Goal: Task Accomplishment & Management: Manage account settings

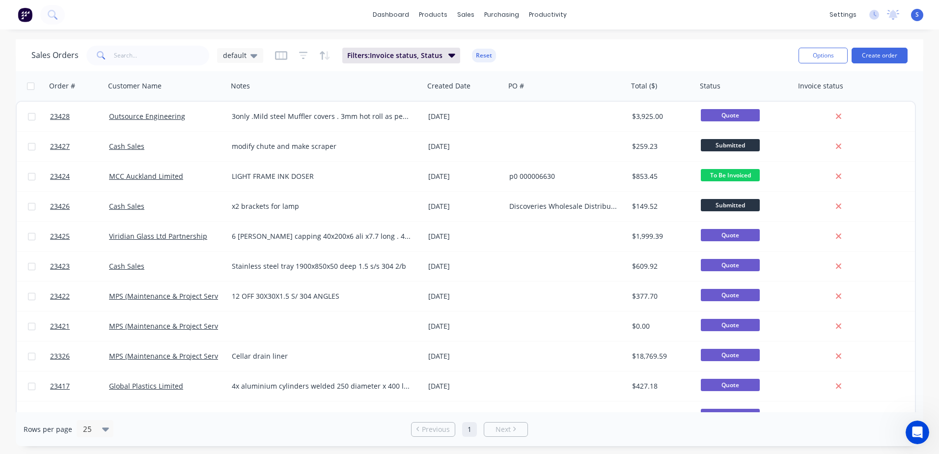
click at [106, 240] on link "23425" at bounding box center [79, 235] width 59 height 29
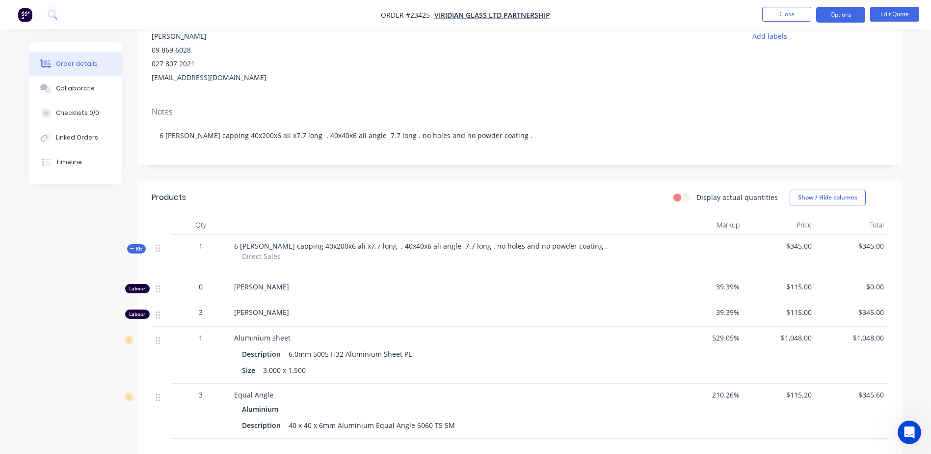
scroll to position [94, 0]
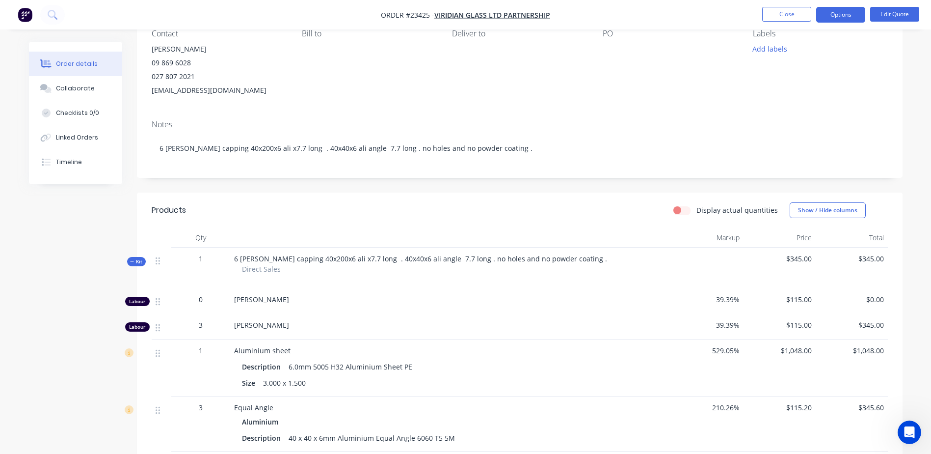
click at [842, 15] on button "Options" at bounding box center [840, 15] width 49 height 16
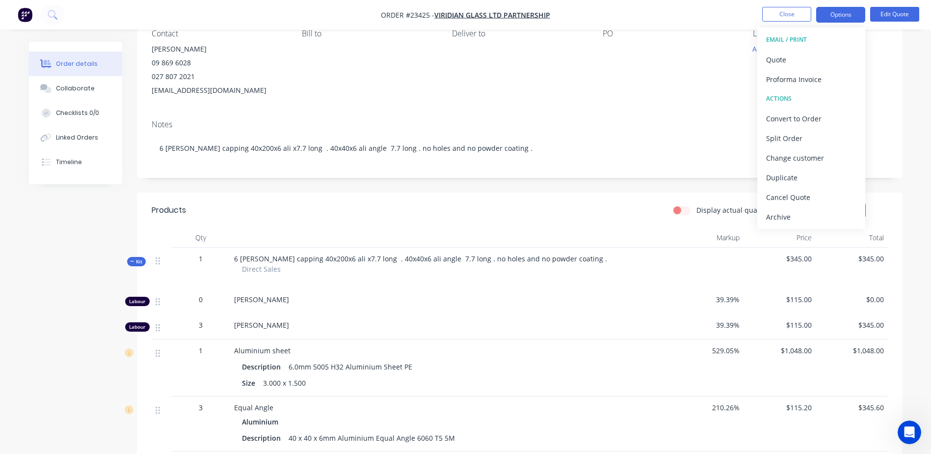
click at [799, 60] on div "Quote" at bounding box center [811, 60] width 90 height 14
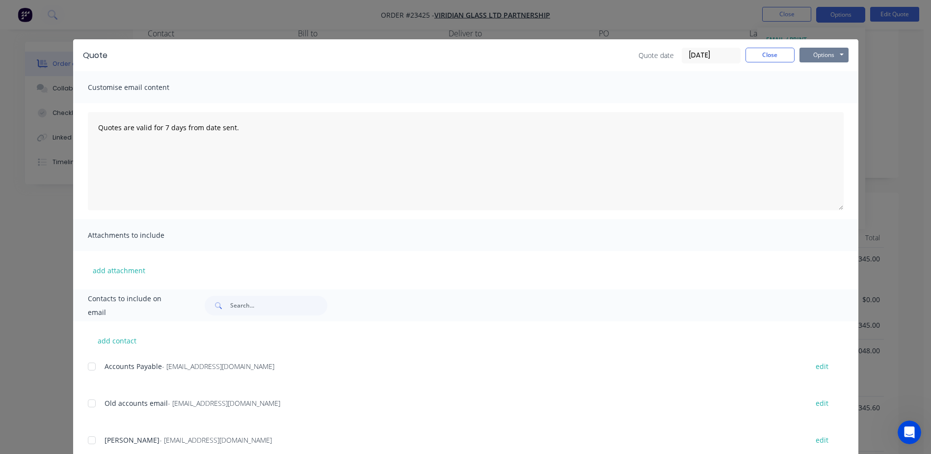
click at [813, 56] on button "Options" at bounding box center [824, 55] width 49 height 15
click at [826, 71] on button "Preview" at bounding box center [831, 72] width 63 height 16
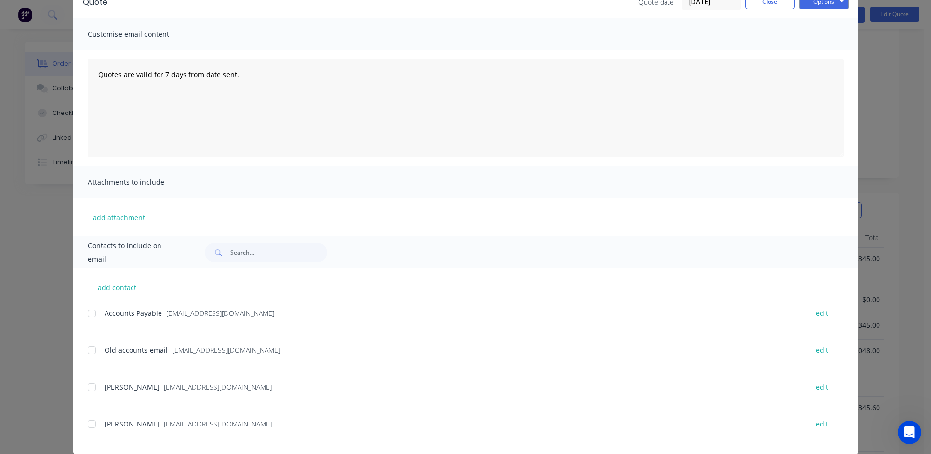
scroll to position [67, 0]
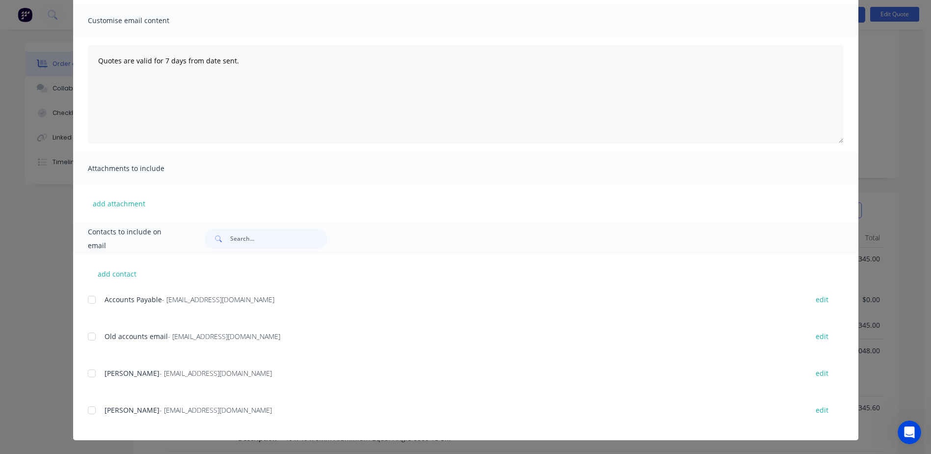
click at [89, 409] on div at bounding box center [92, 410] width 20 height 20
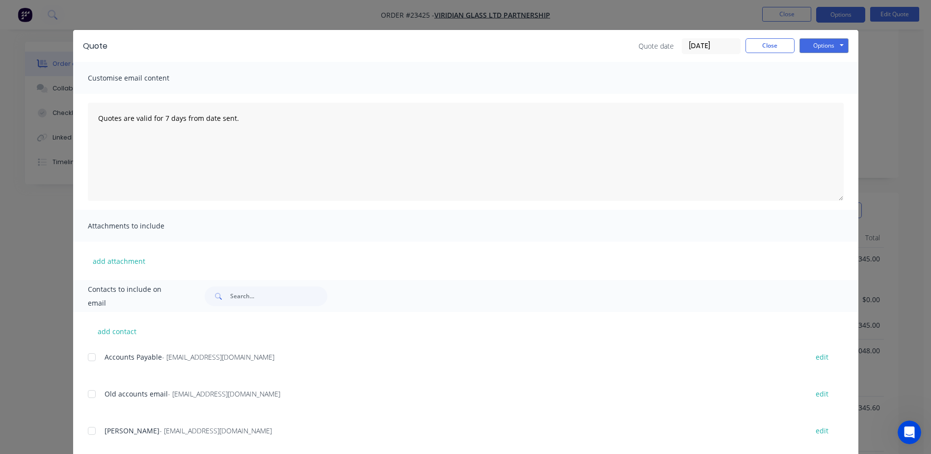
scroll to position [0, 0]
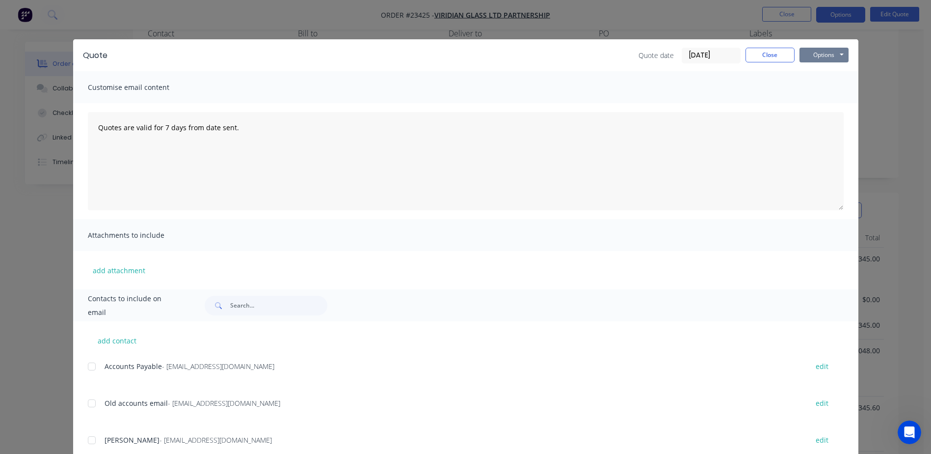
click at [826, 54] on button "Options" at bounding box center [824, 55] width 49 height 15
click at [829, 105] on button "Email" at bounding box center [831, 105] width 63 height 16
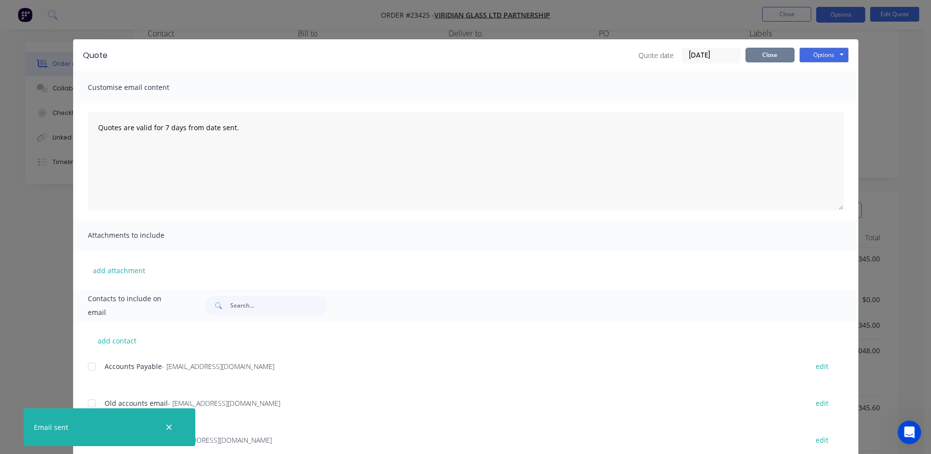
click at [756, 53] on button "Close" at bounding box center [770, 55] width 49 height 15
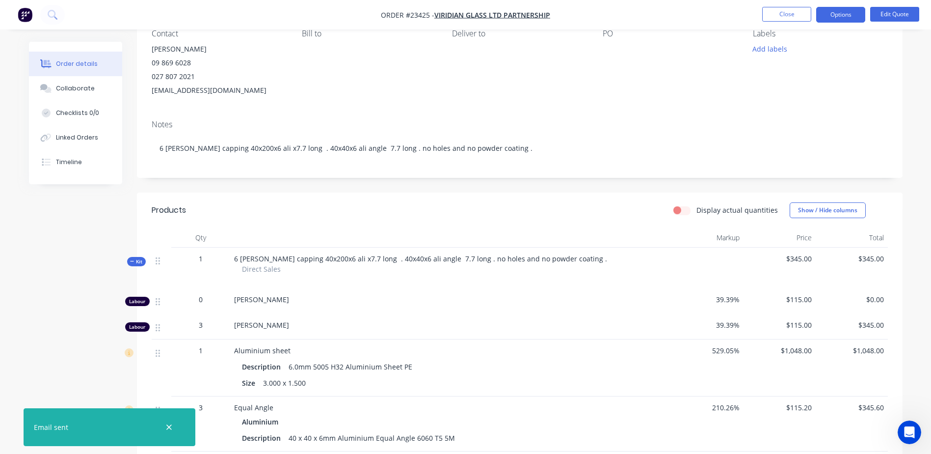
click at [788, 12] on button "Close" at bounding box center [786, 14] width 49 height 15
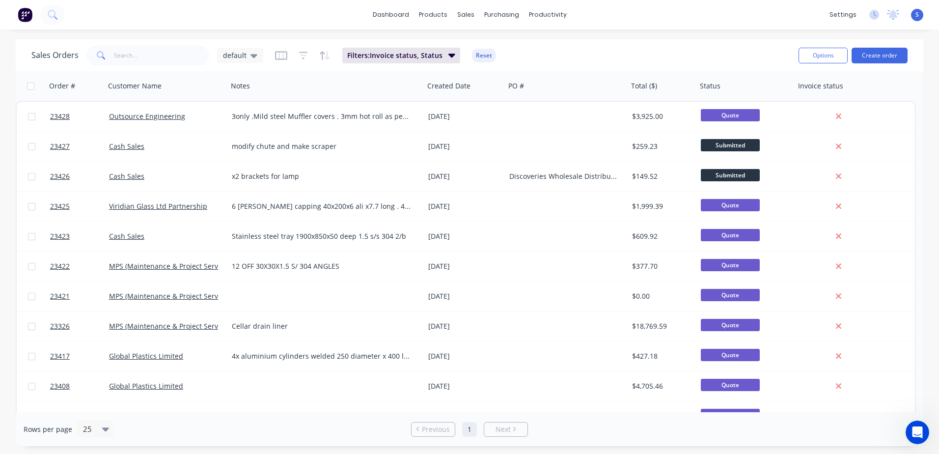
click at [210, 205] on div "Viridian Glass Ltd Partnership" at bounding box center [163, 206] width 109 height 10
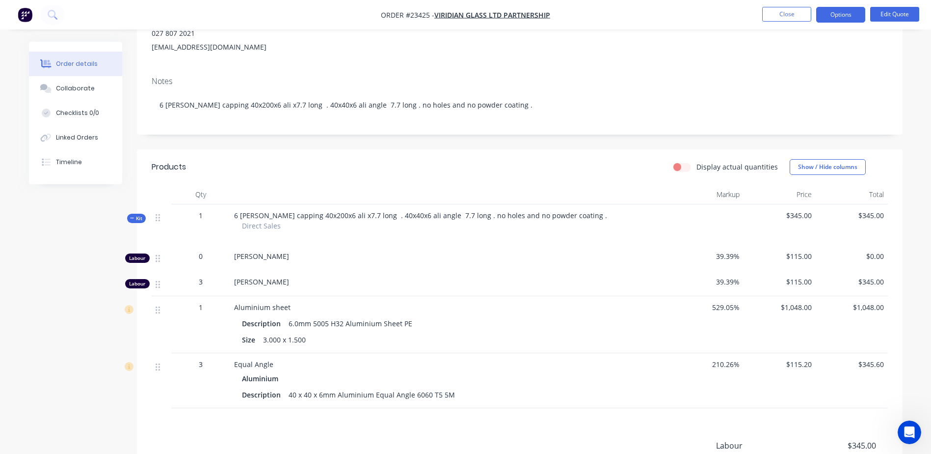
scroll to position [137, 0]
click at [835, 16] on button "Options" at bounding box center [840, 15] width 49 height 16
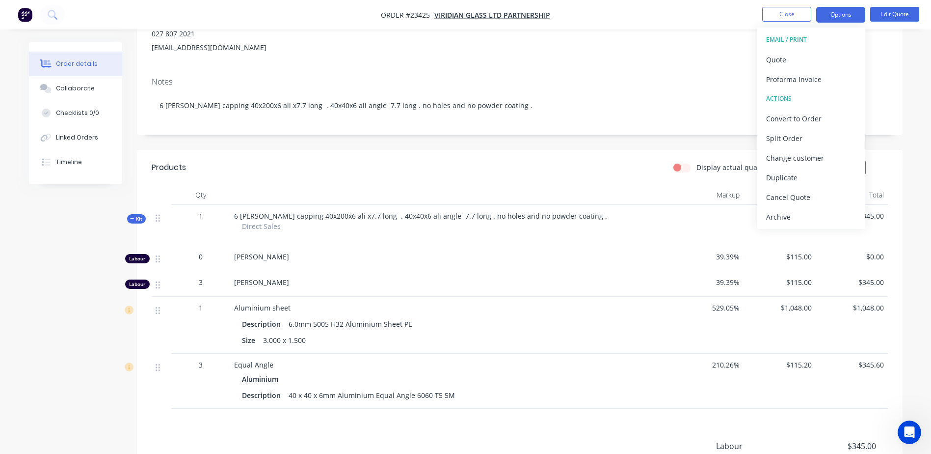
click at [810, 61] on div "Quote" at bounding box center [811, 60] width 90 height 14
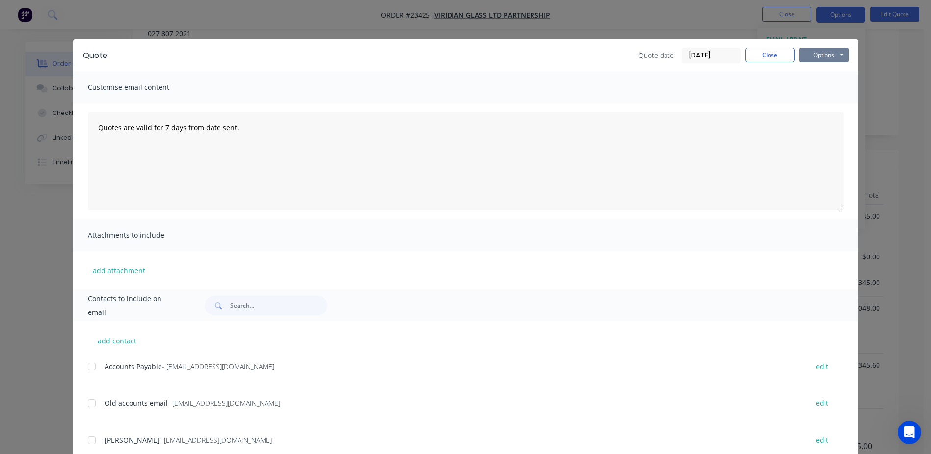
click at [811, 55] on button "Options" at bounding box center [824, 55] width 49 height 15
click at [821, 73] on button "Preview" at bounding box center [831, 72] width 63 height 16
click at [774, 51] on button "Close" at bounding box center [770, 55] width 49 height 15
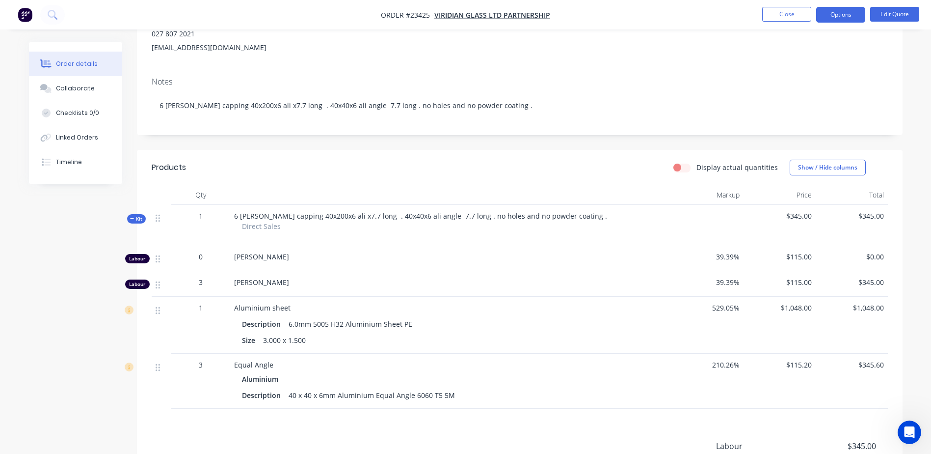
click at [785, 12] on button "Close" at bounding box center [786, 14] width 49 height 15
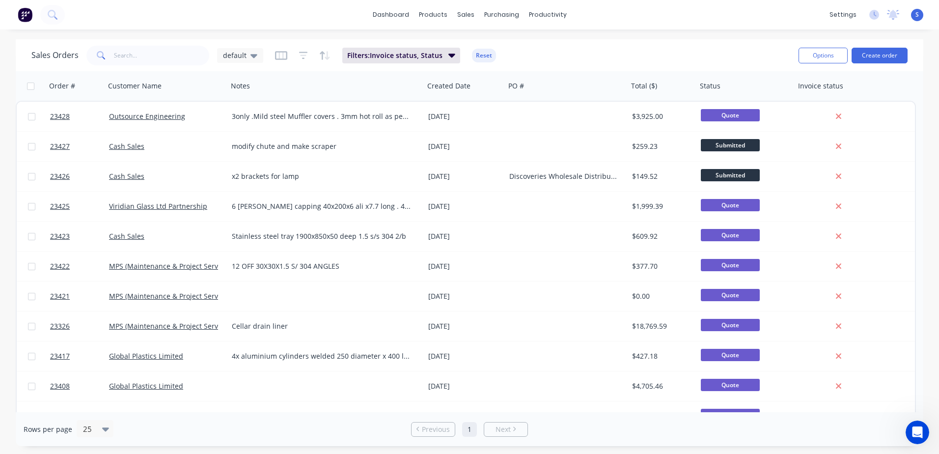
click at [739, 175] on span "Submitted" at bounding box center [730, 175] width 59 height 12
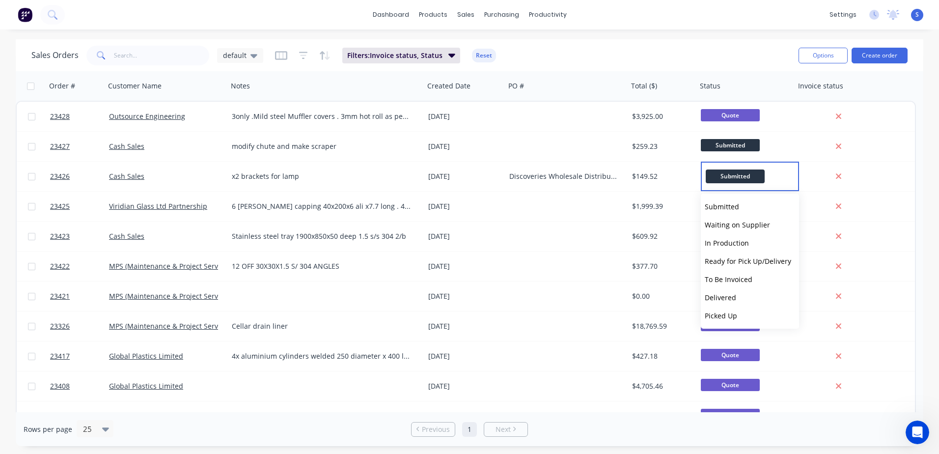
click at [738, 241] on span "In Production" at bounding box center [726, 242] width 44 height 9
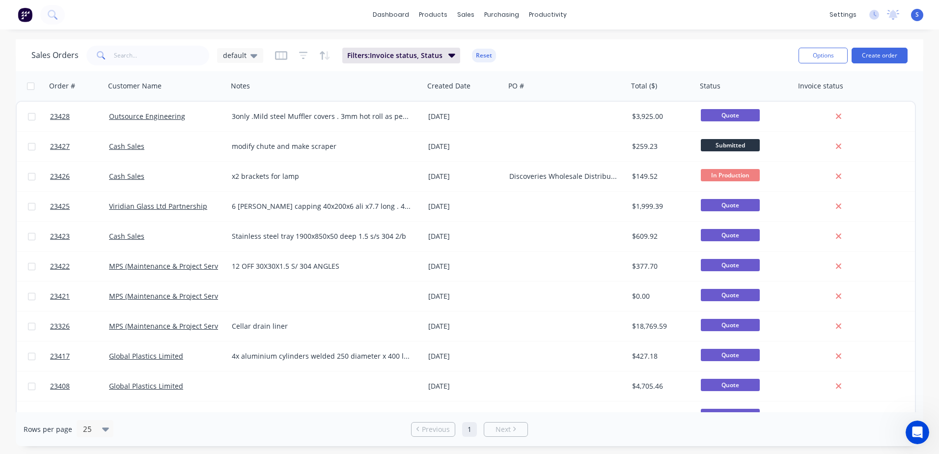
click at [193, 171] on div "Cash Sales" at bounding box center [166, 176] width 123 height 29
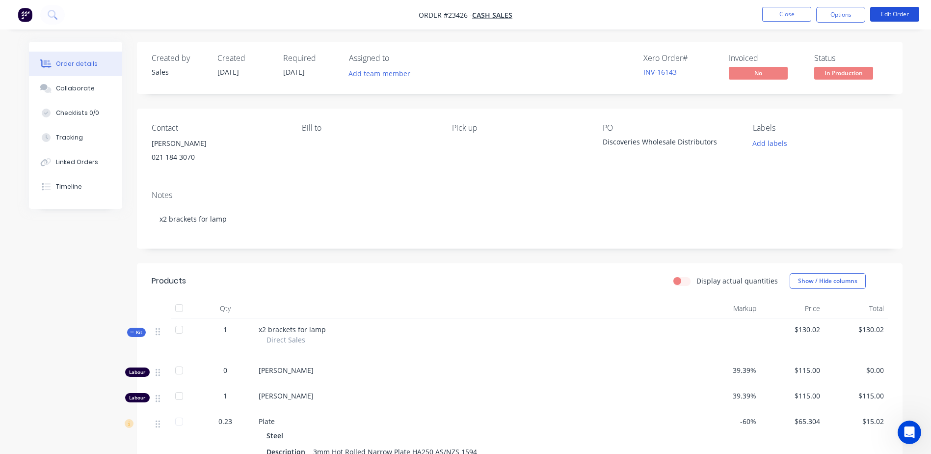
click at [895, 11] on button "Edit Order" at bounding box center [894, 14] width 49 height 15
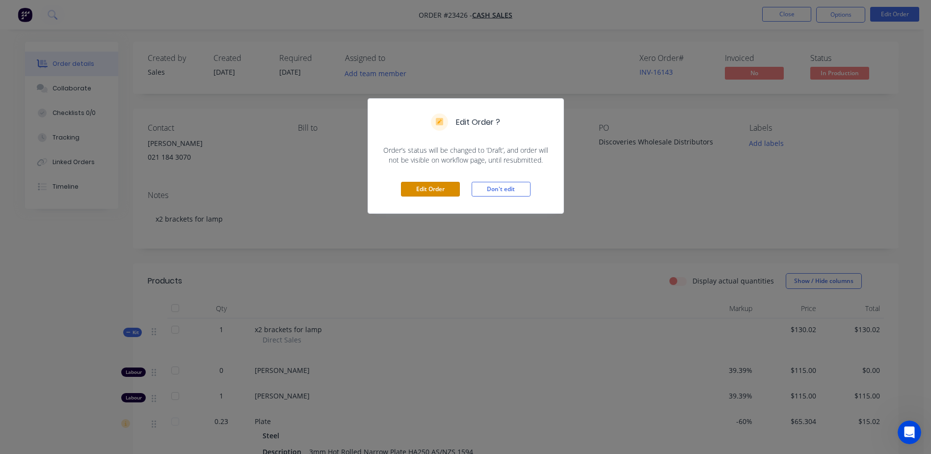
click at [416, 187] on button "Edit Order" at bounding box center [430, 189] width 59 height 15
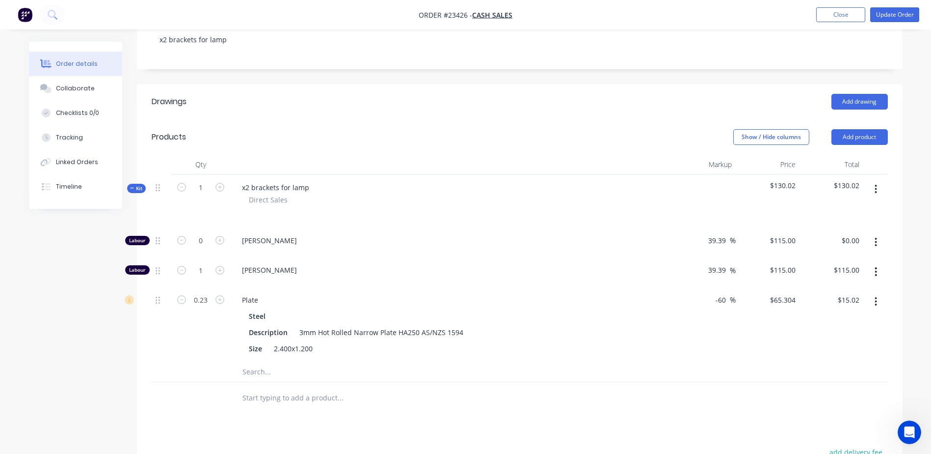
scroll to position [181, 0]
click at [204, 247] on input "1" at bounding box center [201, 240] width 26 height 15
type input "0.5"
type input "$57.50"
click at [432, 275] on div "[PERSON_NAME]" at bounding box center [451, 271] width 442 height 30
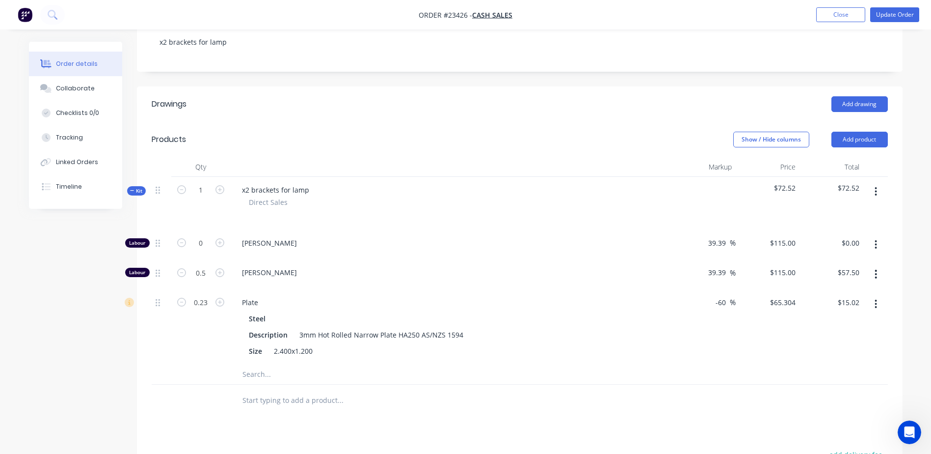
scroll to position [159, 0]
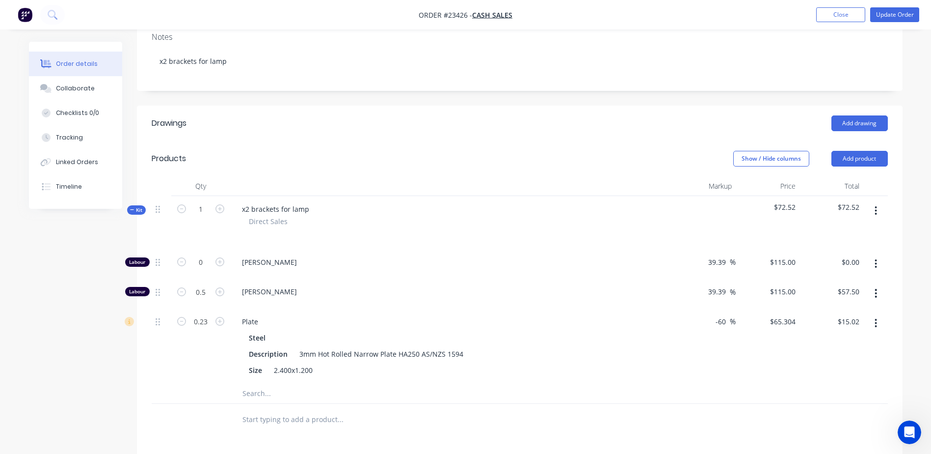
click at [837, 12] on button "Close" at bounding box center [840, 14] width 49 height 15
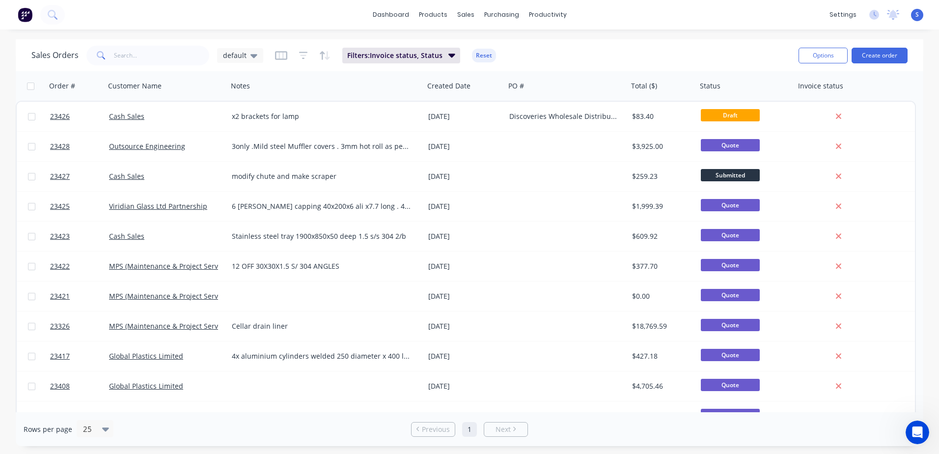
click at [722, 111] on span "Draft" at bounding box center [730, 115] width 59 height 12
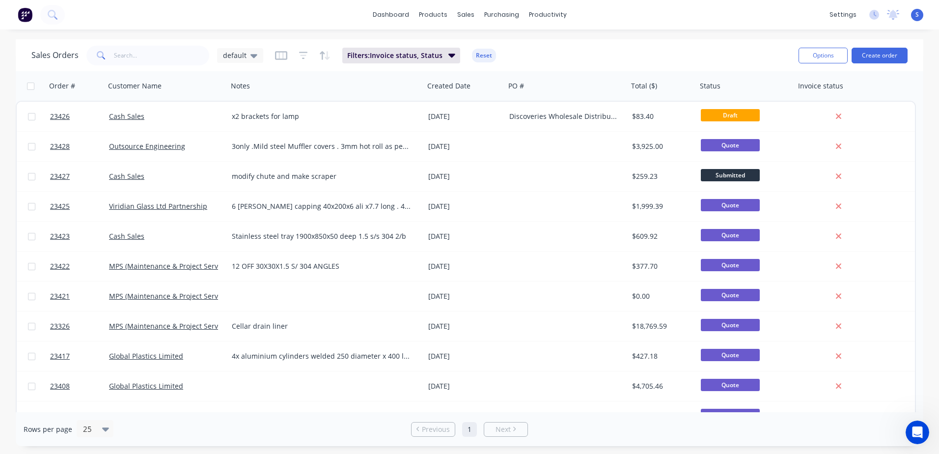
click at [190, 115] on div "Cash Sales" at bounding box center [163, 116] width 109 height 10
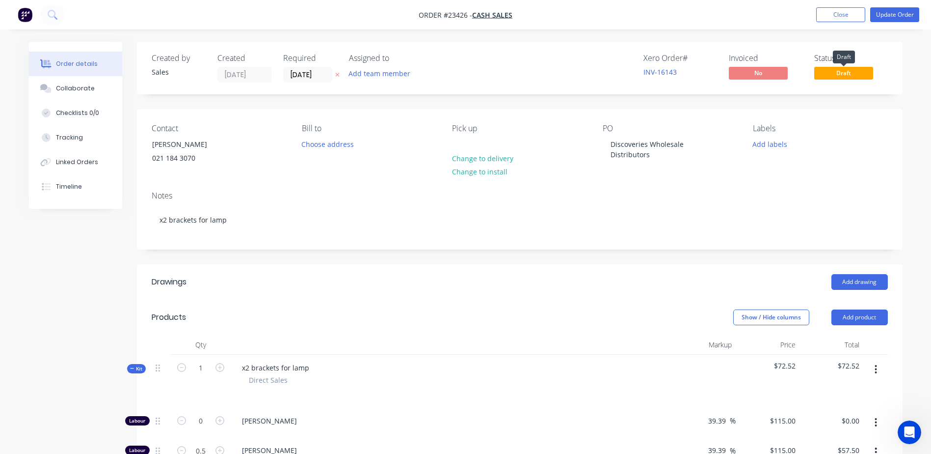
click at [829, 72] on span "Draft" at bounding box center [843, 73] width 59 height 12
drag, startPoint x: 825, startPoint y: 74, endPoint x: 821, endPoint y: 78, distance: 5.6
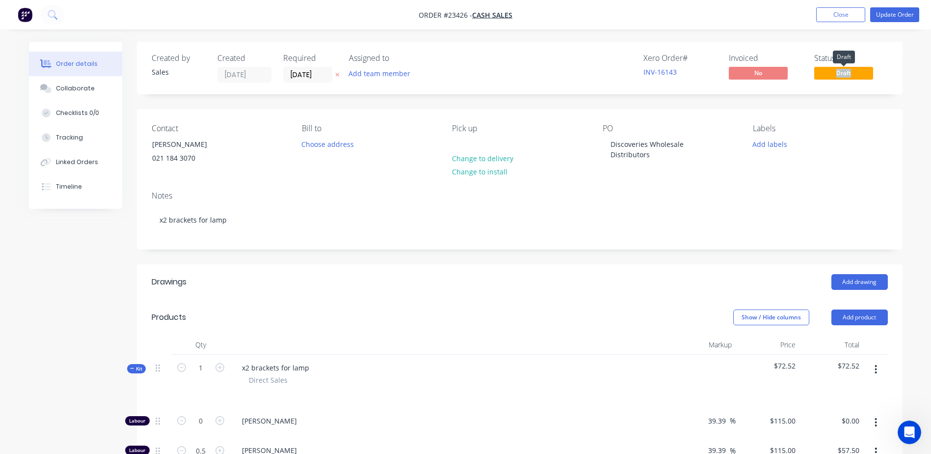
click at [825, 75] on span "Draft" at bounding box center [843, 73] width 59 height 12
click at [824, 73] on span "Draft" at bounding box center [843, 73] width 59 height 12
click at [902, 10] on button "Update Order" at bounding box center [894, 14] width 49 height 15
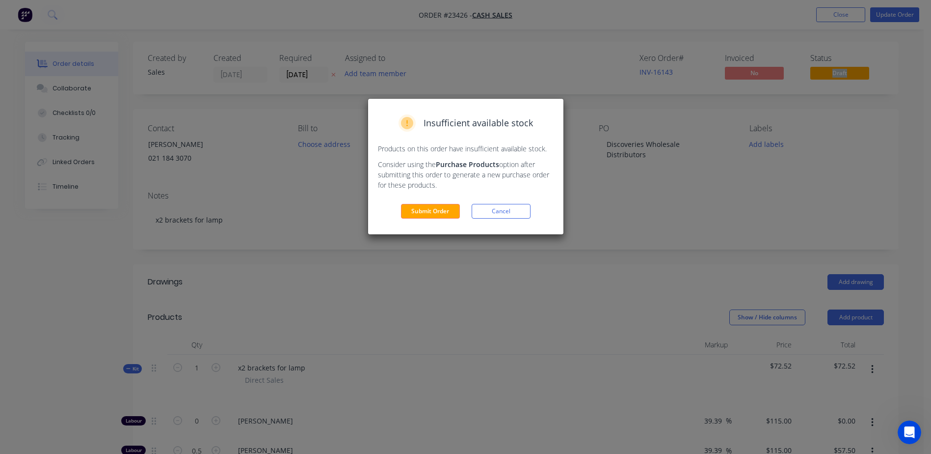
click at [448, 212] on button "Submit Order" at bounding box center [430, 211] width 59 height 15
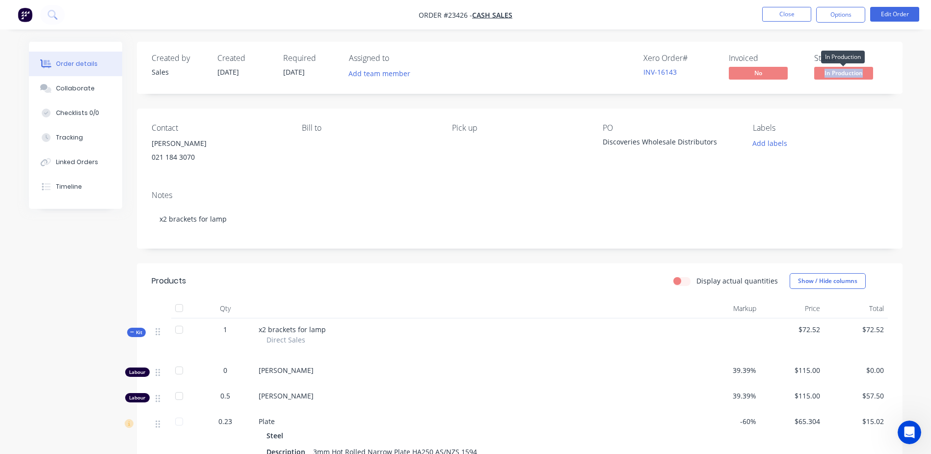
click at [833, 73] on span "In Production" at bounding box center [843, 73] width 59 height 12
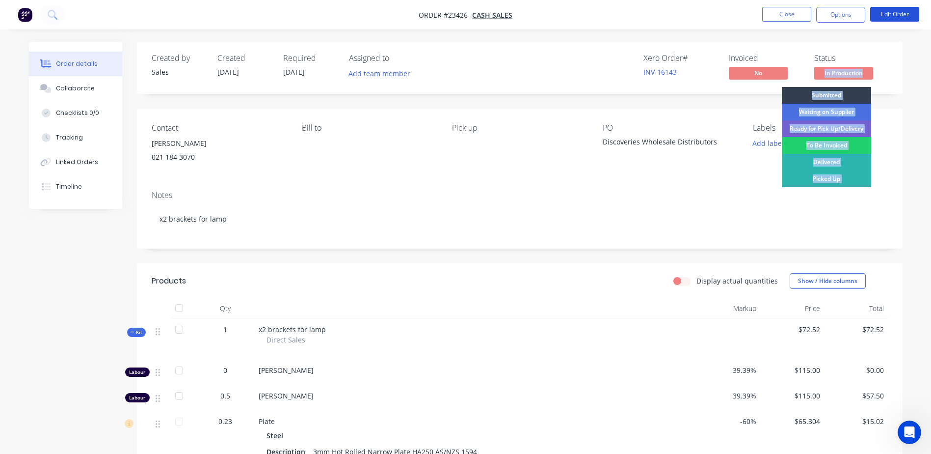
click at [885, 13] on button "Edit Order" at bounding box center [894, 14] width 49 height 15
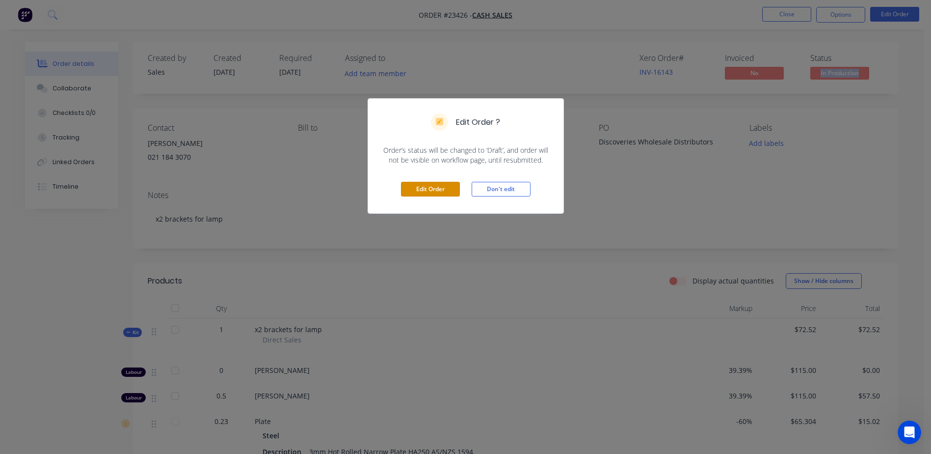
click at [436, 188] on button "Edit Order" at bounding box center [430, 189] width 59 height 15
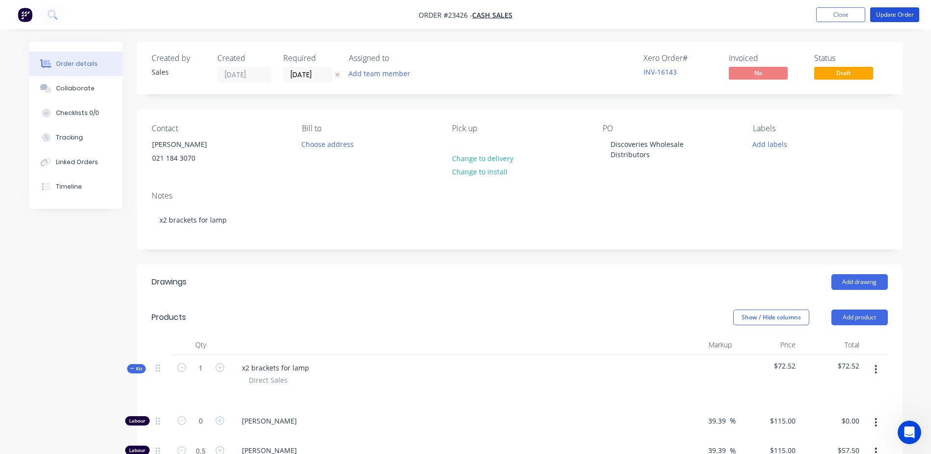
click at [894, 16] on button "Update Order" at bounding box center [894, 14] width 49 height 15
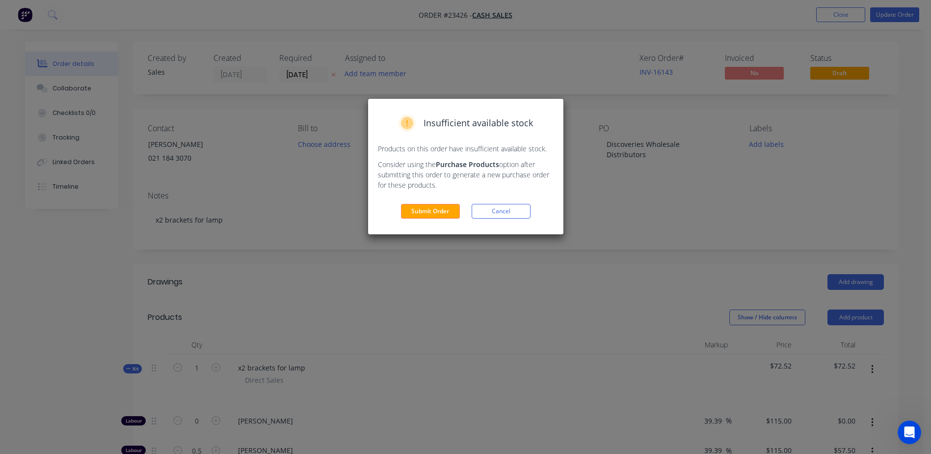
click at [844, 14] on div "Insufficient available stock Products on this order have insufficient available…" at bounding box center [465, 227] width 931 height 454
click at [433, 212] on button "Submit Order" at bounding box center [430, 211] width 59 height 15
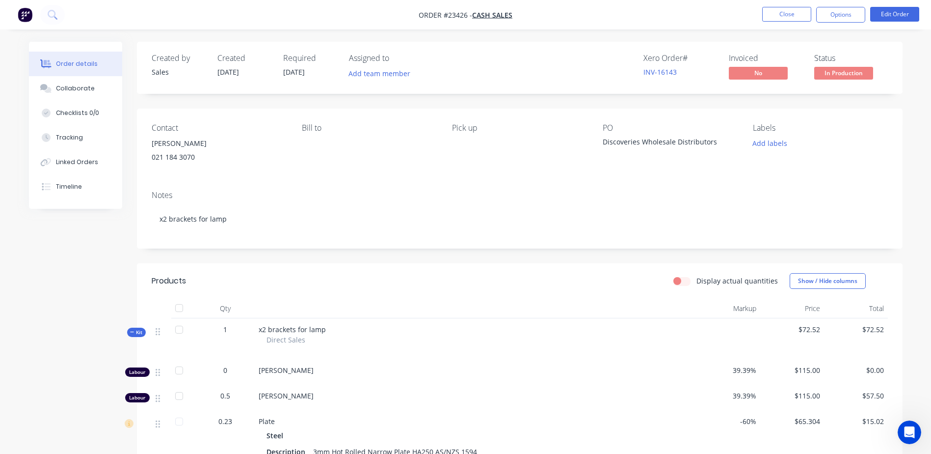
click at [783, 11] on button "Close" at bounding box center [786, 14] width 49 height 15
